Goal: Task Accomplishment & Management: Manage account settings

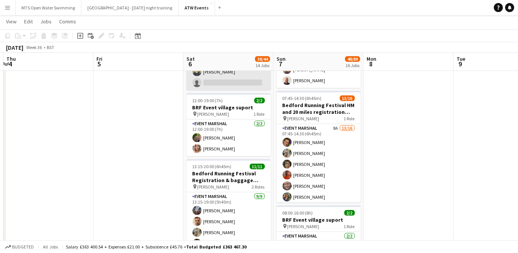
scroll to position [80, 0]
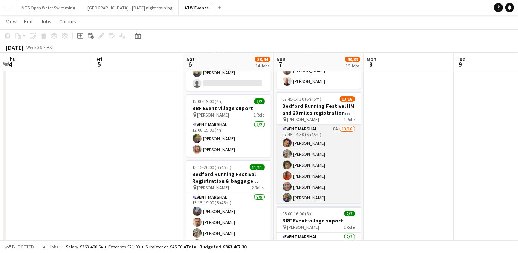
click at [330, 126] on app-card-role "Event Marshal 8A 13/16 07:45-14:30 (6h45m) [PERSON_NAME] [PERSON_NAME] [PERSON_…" at bounding box center [319, 220] width 84 height 190
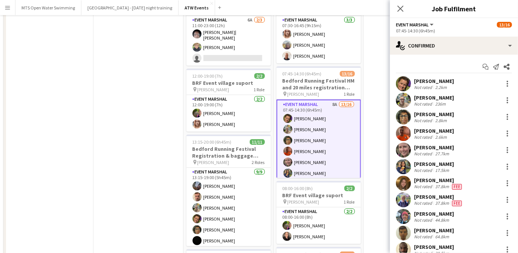
scroll to position [0, 0]
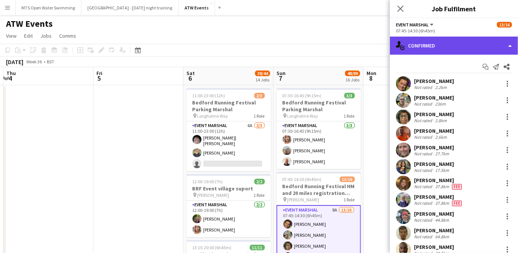
click at [427, 46] on div "single-neutral-actions-check-2 Confirmed" at bounding box center [454, 46] width 128 height 18
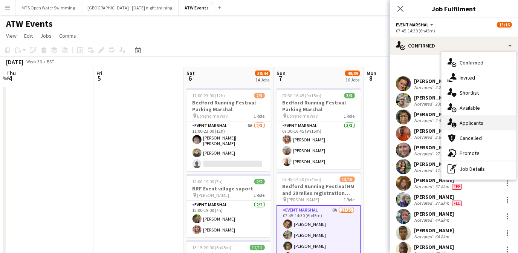
click at [482, 127] on div "single-neutral-actions-information Applicants" at bounding box center [479, 122] width 75 height 15
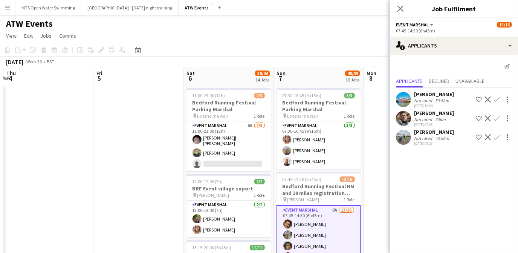
click at [498, 136] on app-icon "Confirm" at bounding box center [497, 137] width 6 height 6
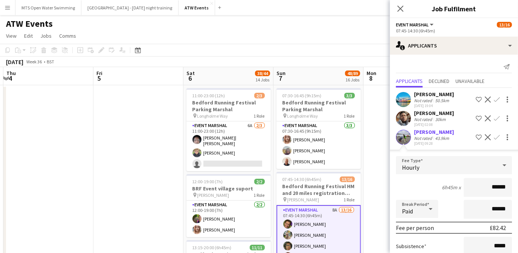
click at [429, 135] on div "Not rated" at bounding box center [424, 138] width 20 height 6
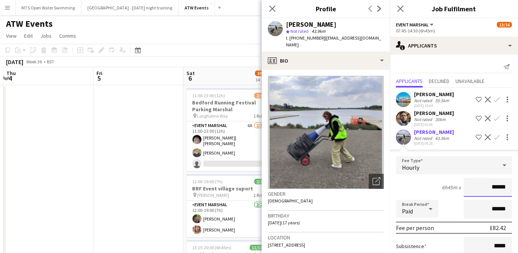
click at [503, 187] on input "******" at bounding box center [488, 187] width 48 height 19
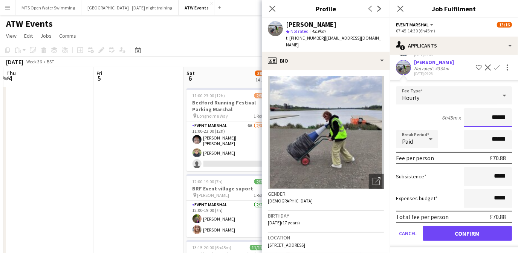
type input "******"
click at [451, 231] on button "Confirm" at bounding box center [467, 233] width 89 height 15
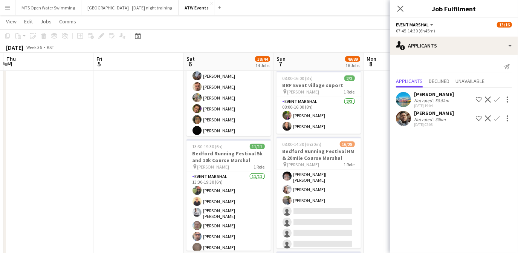
scroll to position [0, 0]
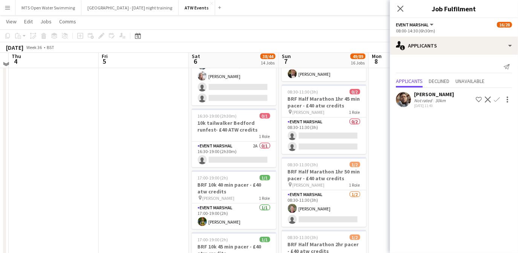
scroll to position [681, 0]
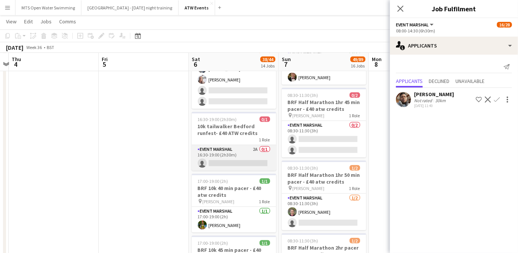
click at [254, 145] on app-card-role "Event Marshal 2A 0/1 16:30-19:00 (2h30m) single-neutral-actions" at bounding box center [234, 158] width 84 height 26
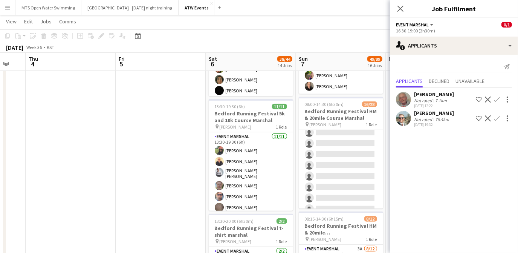
scroll to position [0, 0]
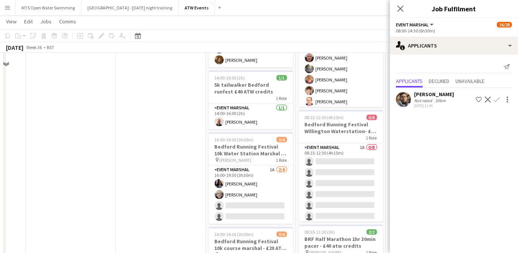
scroll to position [373, 0]
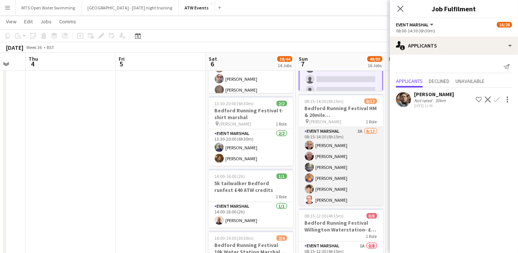
click at [352, 127] on app-card-role "Event Marshal 3A [DATE] 08:15-14:30 (6h15m) [PERSON_NAME] [PERSON_NAME] [PERSON…" at bounding box center [341, 200] width 84 height 146
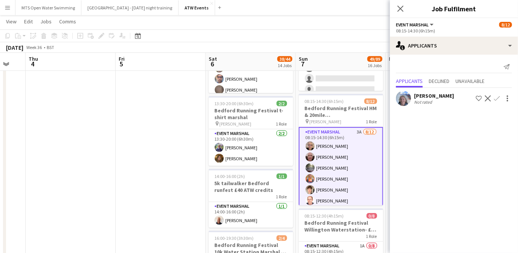
scroll to position [242, 0]
click at [497, 97] on app-icon "Confirm" at bounding box center [497, 100] width 6 height 6
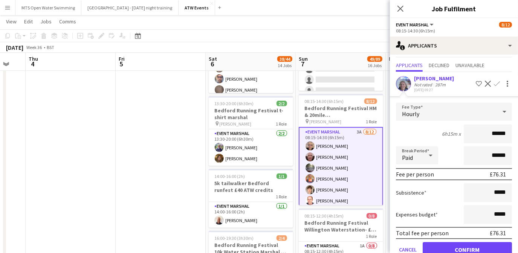
scroll to position [17, 0]
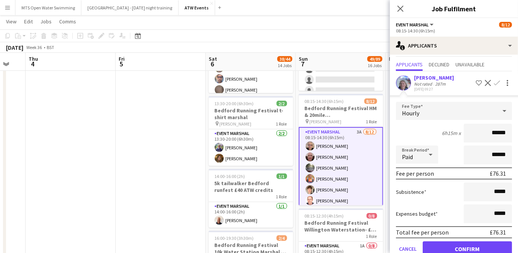
click at [420, 78] on div "[PERSON_NAME]" at bounding box center [434, 77] width 40 height 7
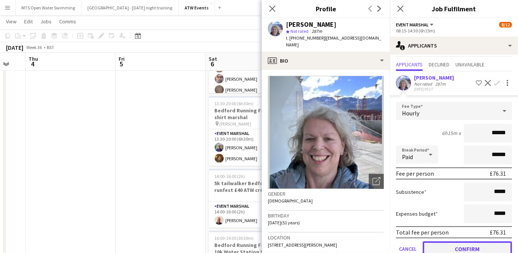
click at [462, 244] on button "Confirm" at bounding box center [467, 248] width 89 height 15
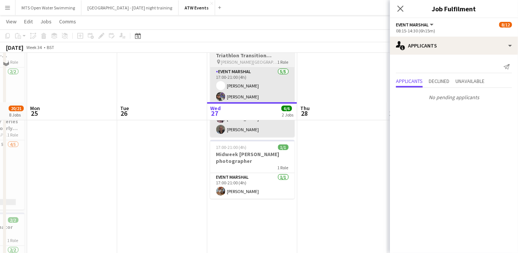
scroll to position [0, 0]
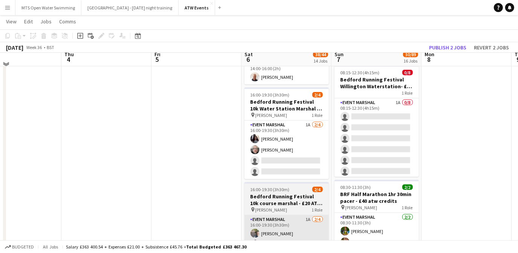
scroll to position [511, 0]
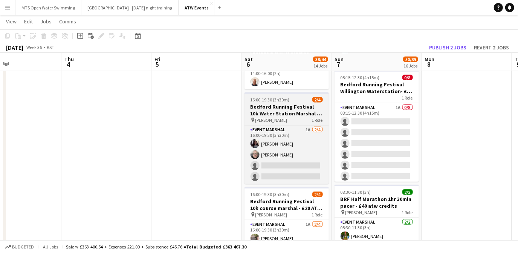
click at [269, 112] on h3 "Bedford Running Festival 10k Water Station Marshal - £20 ATW credits per hour" at bounding box center [287, 110] width 84 height 14
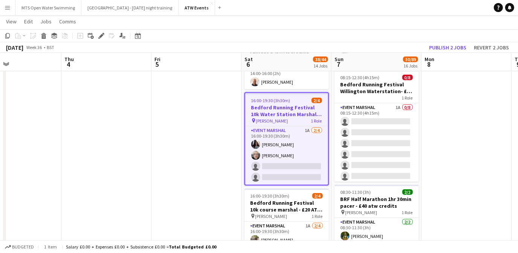
click at [285, 111] on h3 "Bedford Running Festival 10k Water Station Marshal - £20 ATW credits per hour" at bounding box center [286, 111] width 83 height 14
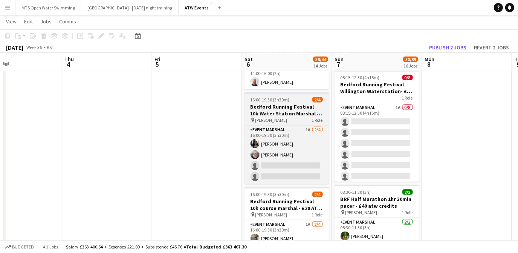
click at [285, 111] on h3 "Bedford Running Festival 10k Water Station Marshal - £20 ATW credits per hour" at bounding box center [287, 110] width 84 height 14
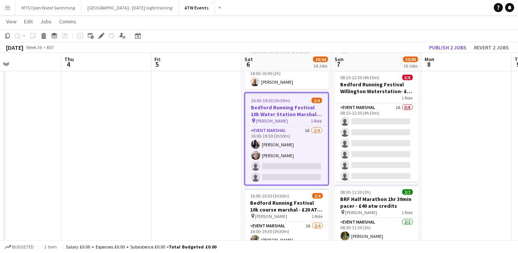
click at [285, 111] on h3 "Bedford Running Festival 10k Water Station Marshal - £20 ATW credits per hour" at bounding box center [286, 111] width 83 height 14
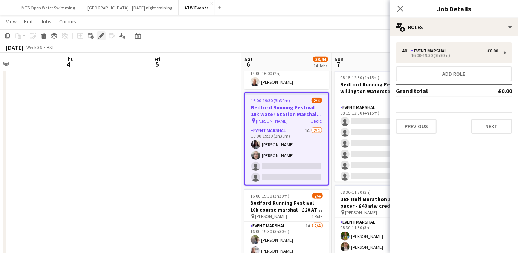
click at [101, 35] on icon at bounding box center [101, 36] width 4 height 4
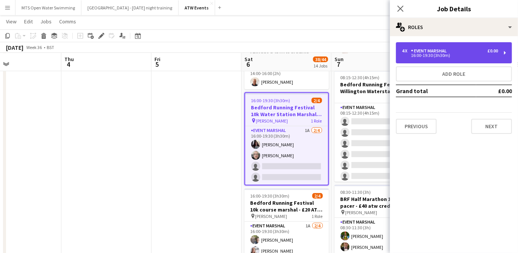
click at [440, 57] on div "16:00-19:30 (3h30m)" at bounding box center [450, 56] width 96 height 4
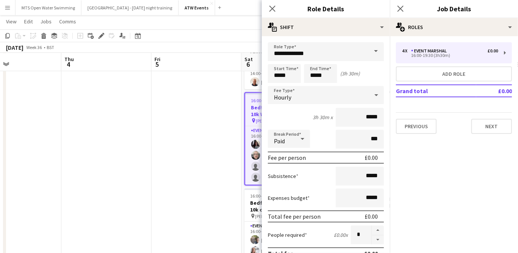
scroll to position [63, 0]
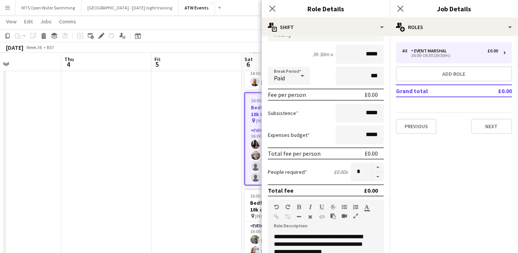
click at [210, 152] on app-date-cell at bounding box center [197, 256] width 90 height 1365
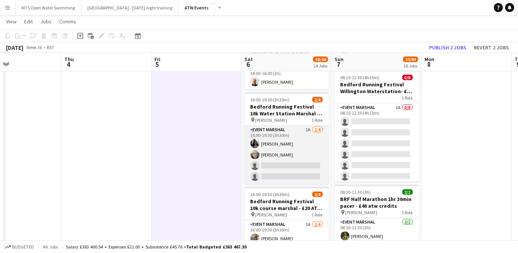
click at [282, 160] on app-card-role "Event Marshal 1A [DATE] 16:00-19:30 (3h30m) [PERSON_NAME] [PERSON_NAME] single-…" at bounding box center [287, 155] width 84 height 58
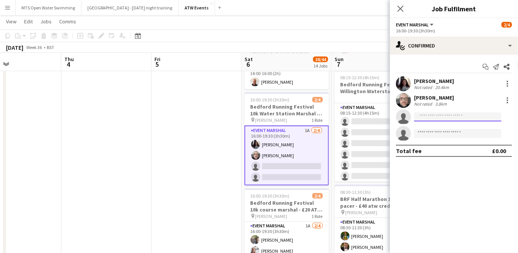
click at [454, 116] on input at bounding box center [457, 116] width 87 height 9
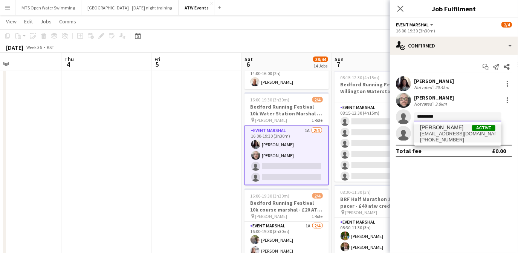
type input "*********"
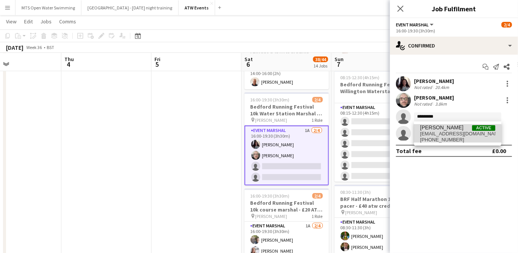
click at [452, 131] on span "[EMAIL_ADDRESS][DOMAIN_NAME]" at bounding box center [457, 134] width 75 height 6
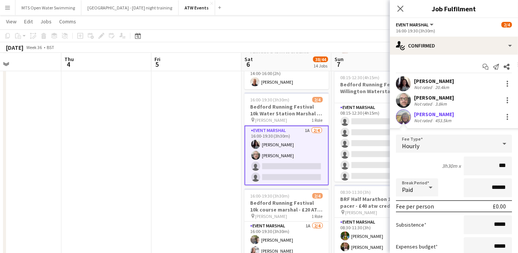
type input "**"
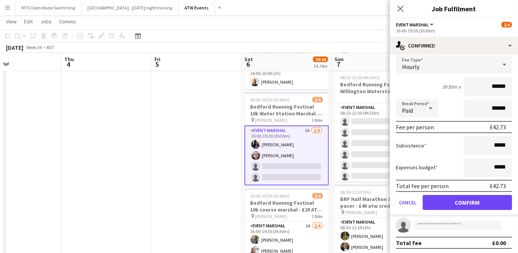
scroll to position [79, 0]
type input "******"
click at [467, 201] on button "Confirm" at bounding box center [467, 202] width 89 height 15
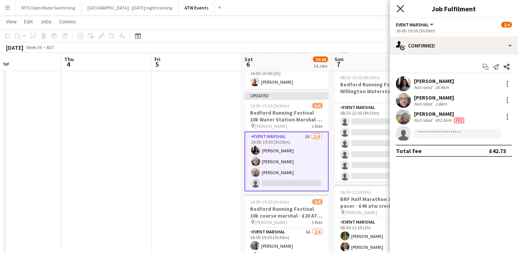
click at [399, 11] on icon "Close pop-in" at bounding box center [400, 8] width 7 height 7
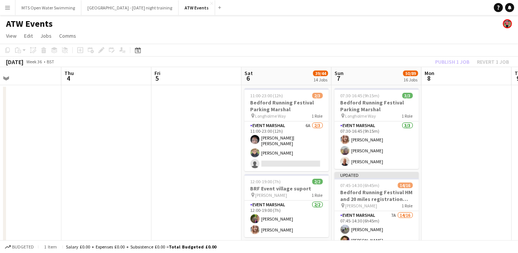
click at [448, 63] on div "Publish 1 job Revert 1 job" at bounding box center [472, 62] width 92 height 10
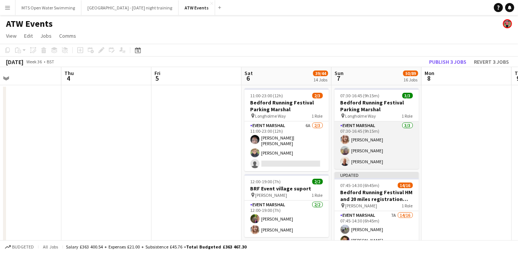
click at [360, 150] on app-card-role "Event Marshal [DATE] 07:30-16:45 (9h15m) [PERSON_NAME] [PERSON_NAME] [PERSON_NA…" at bounding box center [377, 145] width 84 height 48
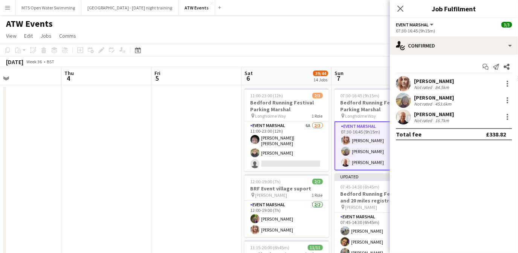
click at [425, 102] on div "Not rated" at bounding box center [424, 104] width 20 height 6
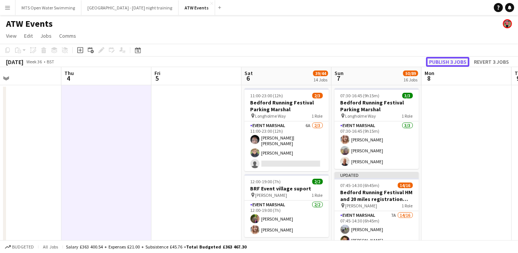
click at [437, 62] on button "Publish 3 jobs" at bounding box center [447, 62] width 43 height 10
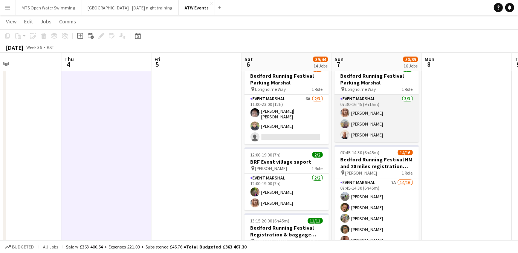
scroll to position [26, 0]
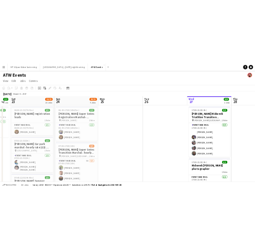
scroll to position [0, 252]
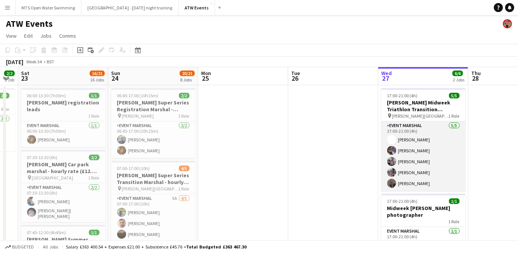
click at [403, 138] on app-card-role "Event Marshal [DATE] 17:00-21:00 (4h) [PERSON_NAME] Proma [PERSON_NAME] [PERSON…" at bounding box center [424, 155] width 84 height 69
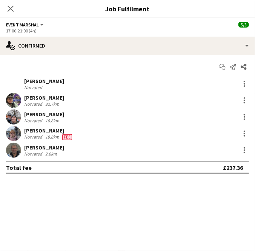
click at [26, 85] on div "Not rated" at bounding box center [34, 87] width 20 height 6
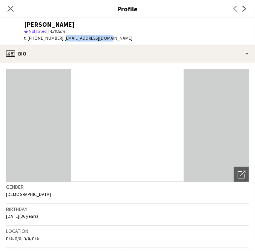
drag, startPoint x: 60, startPoint y: 38, endPoint x: 103, endPoint y: 37, distance: 42.2
click at [103, 37] on div "[PERSON_NAME] star Not rated 4281km t. [PHONE_NUMBER] | [EMAIL_ADDRESS][DOMAIN_…" at bounding box center [69, 31] width 138 height 26
copy span "[EMAIL_ADDRESS][DOMAIN_NAME]"
click at [11, 10] on icon "Close pop-in" at bounding box center [10, 8] width 7 height 7
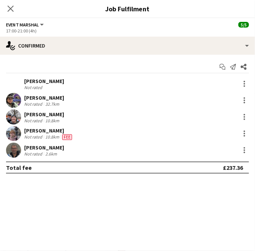
click at [28, 131] on div "[PERSON_NAME]" at bounding box center [48, 130] width 49 height 7
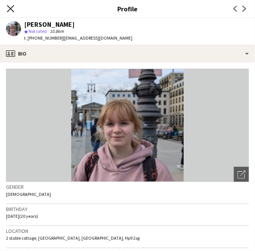
click at [11, 10] on icon "Close pop-in" at bounding box center [10, 8] width 7 height 7
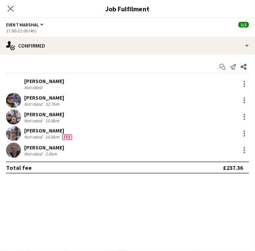
click at [42, 97] on div "[PERSON_NAME]" at bounding box center [44, 97] width 40 height 7
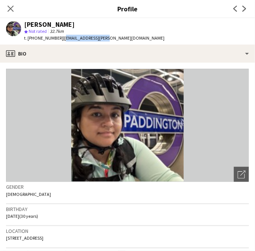
drag, startPoint x: 60, startPoint y: 38, endPoint x: 105, endPoint y: 41, distance: 45.3
click at [105, 41] on div "Proma [PERSON_NAME] star Not rated 32.7km t. [PHONE_NUMBER] | [EMAIL_ADDRESS][P…" at bounding box center [85, 31] width 170 height 26
copy span "[EMAIL_ADDRESS][PERSON_NAME][DOMAIN_NAME]"
click at [10, 9] on icon at bounding box center [10, 8] width 7 height 7
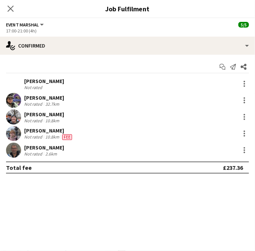
click at [28, 119] on div "Not rated" at bounding box center [34, 121] width 20 height 6
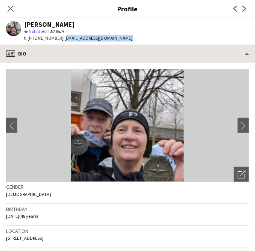
drag, startPoint x: 61, startPoint y: 38, endPoint x: 116, endPoint y: 45, distance: 54.7
click at [116, 45] on app-crew-profile "Close pop-in Profile Previous Next [PERSON_NAME] star Not rated 10.8km t. [PHON…" at bounding box center [127, 125] width 255 height 251
copy app-crew-profile "[EMAIL_ADDRESS][DOMAIN_NAME] profile"
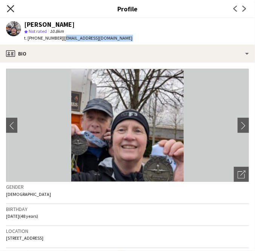
click at [13, 9] on icon "Close pop-in" at bounding box center [10, 8] width 7 height 7
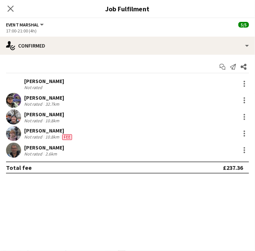
click at [34, 132] on div "[PERSON_NAME]" at bounding box center [48, 130] width 49 height 7
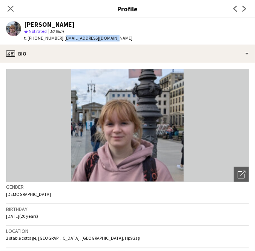
drag, startPoint x: 60, startPoint y: 38, endPoint x: 109, endPoint y: 44, distance: 49.3
click at [109, 44] on div "[PERSON_NAME] star Not rated 10.8km t. [PHONE_NUMBER] | [EMAIL_ADDRESS][DOMAIN_…" at bounding box center [69, 31] width 138 height 26
copy span "[EMAIL_ADDRESS][DOMAIN_NAME]"
click at [12, 6] on icon at bounding box center [10, 8] width 7 height 7
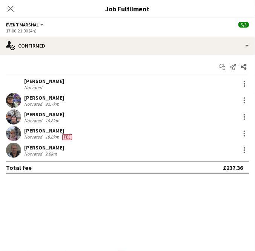
click at [37, 149] on div "[PERSON_NAME]" at bounding box center [44, 147] width 40 height 7
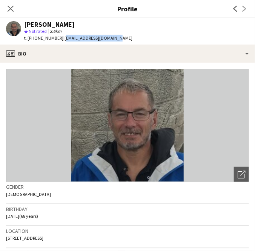
drag, startPoint x: 59, startPoint y: 38, endPoint x: 108, endPoint y: 38, distance: 49.0
click at [108, 38] on span "| [EMAIL_ADDRESS][DOMAIN_NAME]" at bounding box center [97, 38] width 69 height 6
copy span "[EMAIL_ADDRESS][DOMAIN_NAME]"
